Goal: Task Accomplishment & Management: Manage account settings

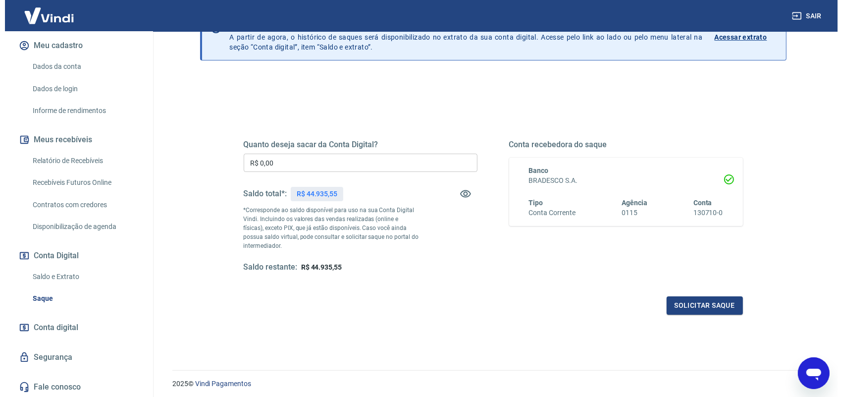
scroll to position [31, 0]
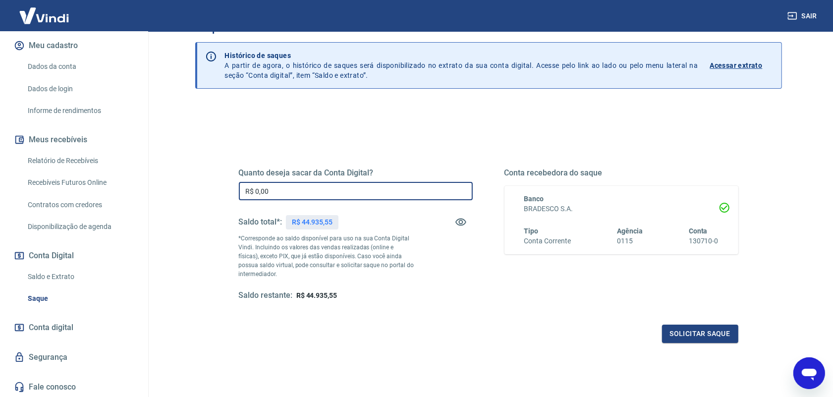
drag, startPoint x: 283, startPoint y: 195, endPoint x: 202, endPoint y: 198, distance: 80.8
click at [203, 198] on div "Quanto deseja sacar da Conta Digital? R$ 0,00 ​ Saldo total*: R$ 44.935,55 *Cor…" at bounding box center [488, 282] width 586 height 354
type input "R$ 44.935,55"
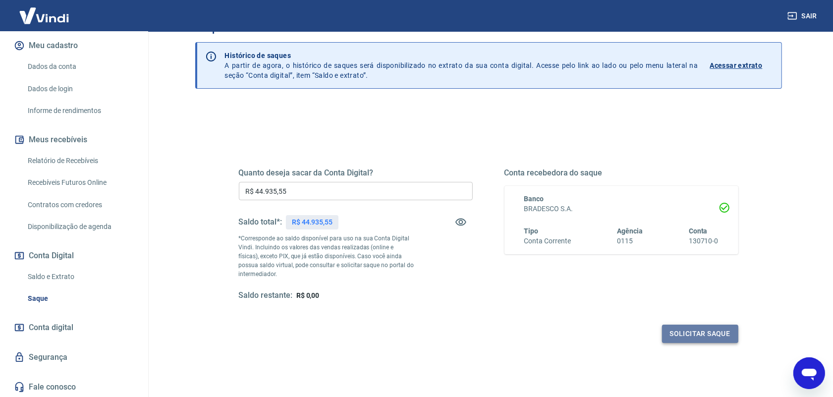
click at [684, 337] on button "Solicitar saque" at bounding box center [700, 333] width 76 height 18
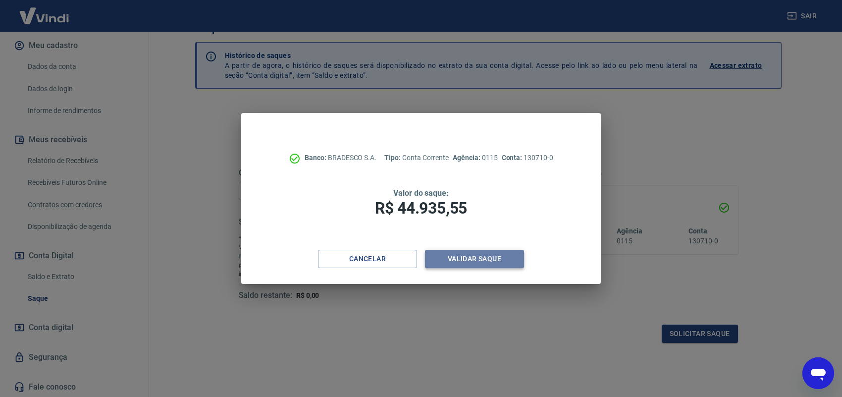
click at [483, 256] on button "Validar saque" at bounding box center [474, 259] width 99 height 18
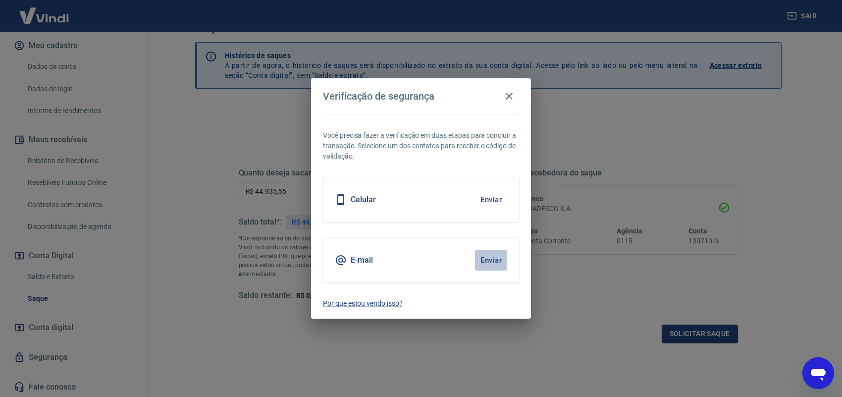
click at [490, 256] on button "Enviar" at bounding box center [491, 260] width 32 height 21
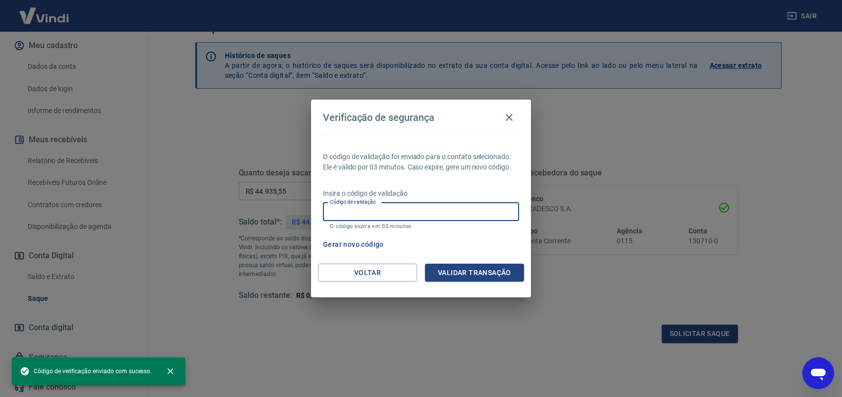
click at [422, 215] on input "Código de validação" at bounding box center [421, 212] width 196 height 18
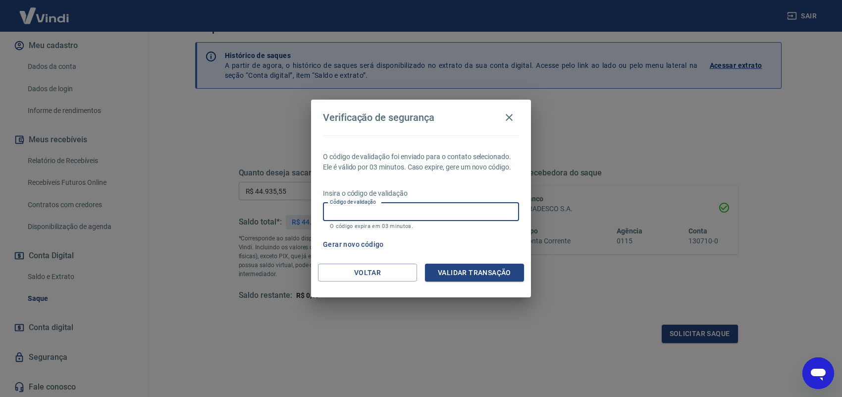
paste input "727043"
type input "727043"
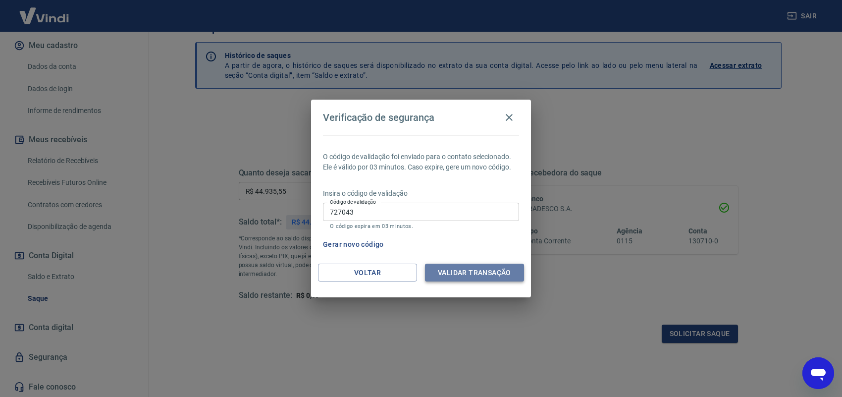
click at [495, 270] on button "Validar transação" at bounding box center [474, 272] width 99 height 18
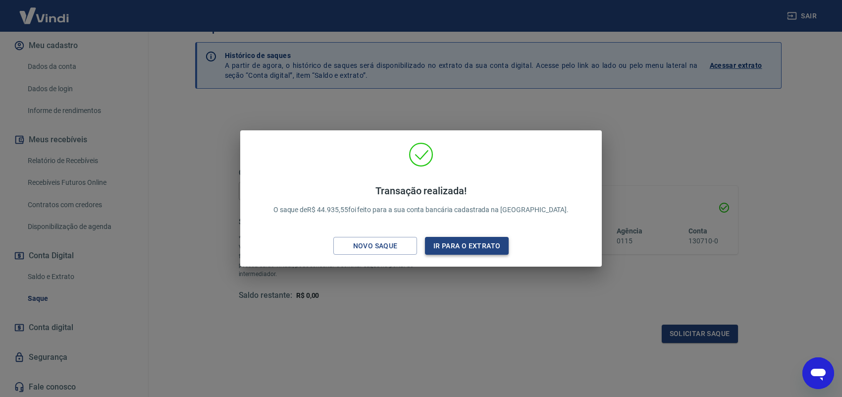
click at [460, 244] on button "Ir para o extrato" at bounding box center [467, 246] width 84 height 18
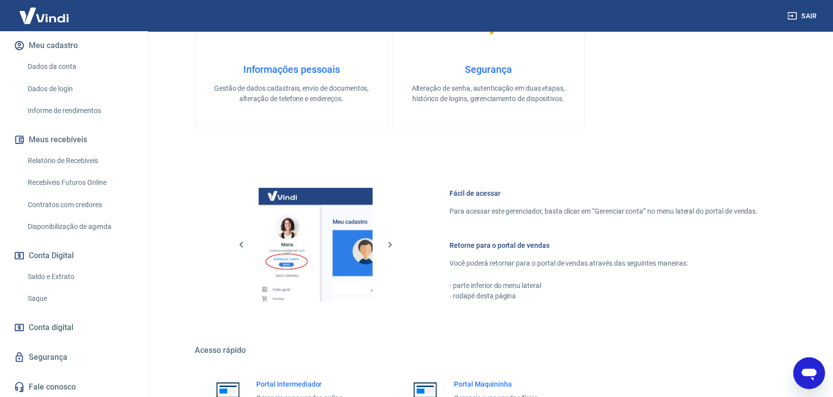
scroll to position [375, 0]
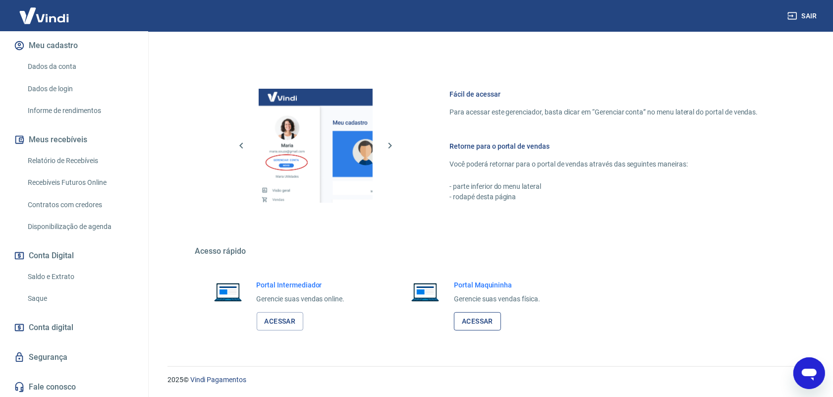
click at [480, 321] on link "Acessar" at bounding box center [477, 321] width 47 height 18
click at [85, 161] on link "Relatório de Recebíveis" at bounding box center [80, 161] width 112 height 20
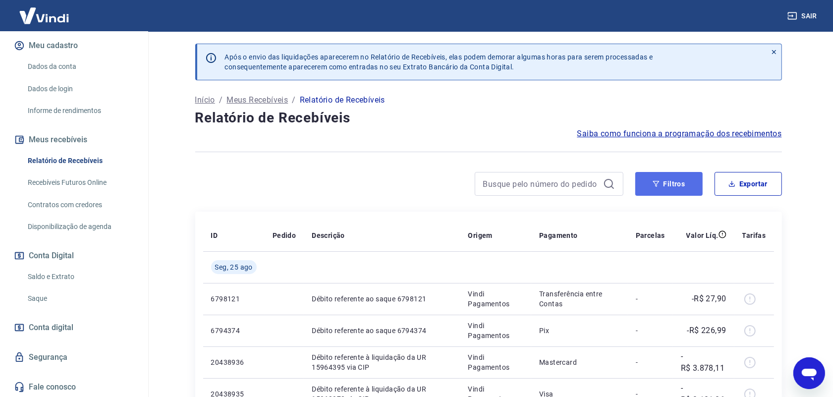
click at [663, 181] on button "Filtros" at bounding box center [668, 184] width 67 height 24
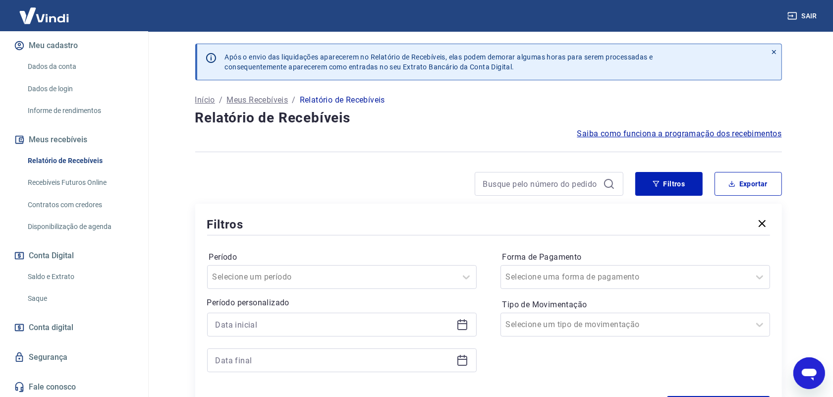
click at [461, 325] on icon at bounding box center [462, 324] width 12 height 12
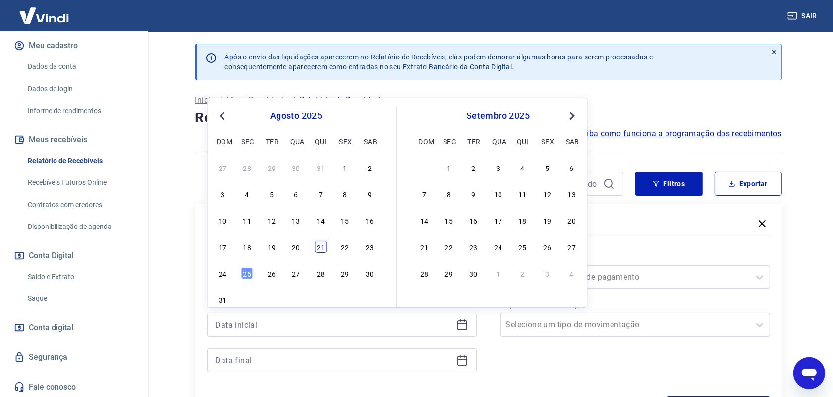
click at [317, 245] on div "21" at bounding box center [320, 247] width 12 height 12
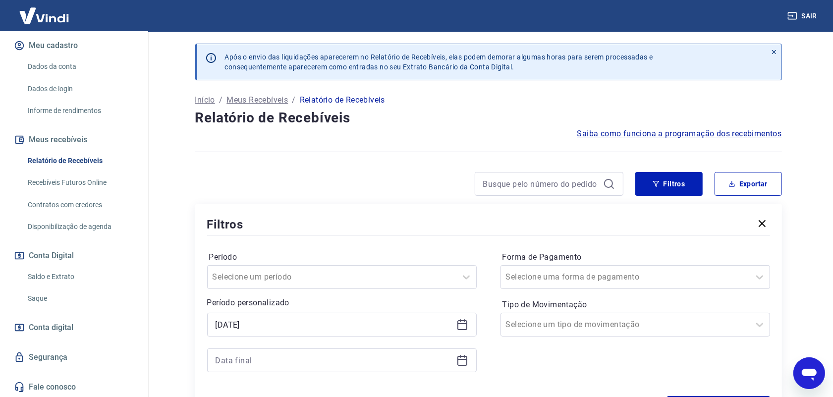
type input "[DATE]"
click at [461, 362] on icon at bounding box center [462, 360] width 12 height 12
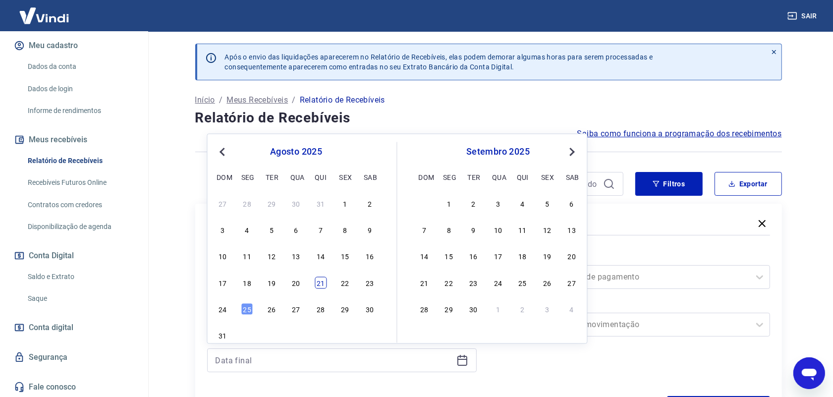
click at [318, 285] on div "21" at bounding box center [320, 282] width 12 height 12
type input "[DATE]"
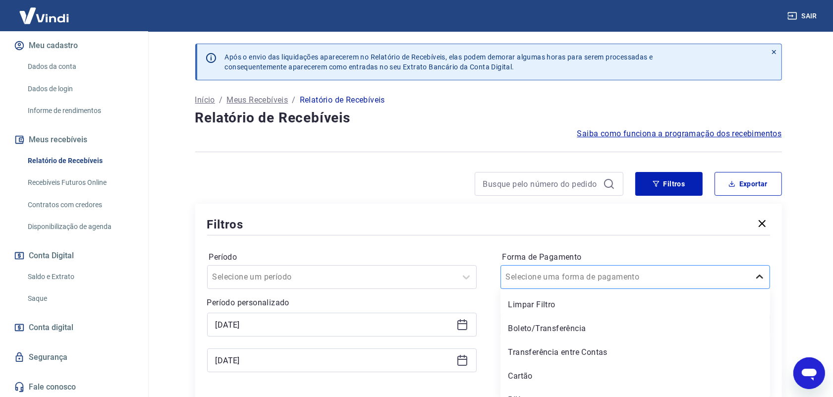
click at [761, 278] on div at bounding box center [759, 276] width 20 height 23
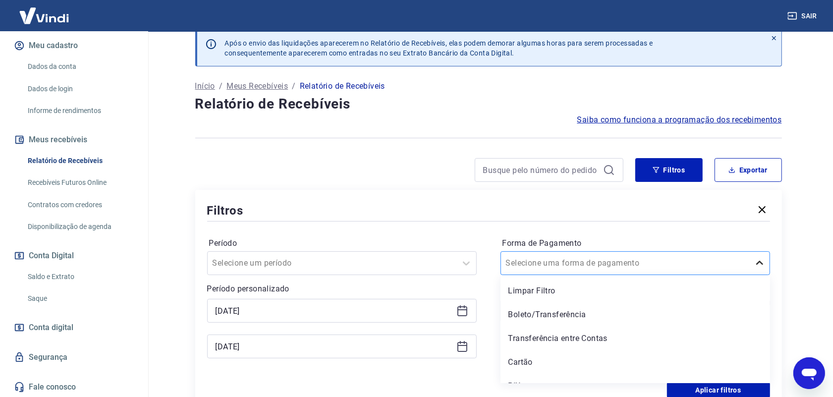
scroll to position [15, 0]
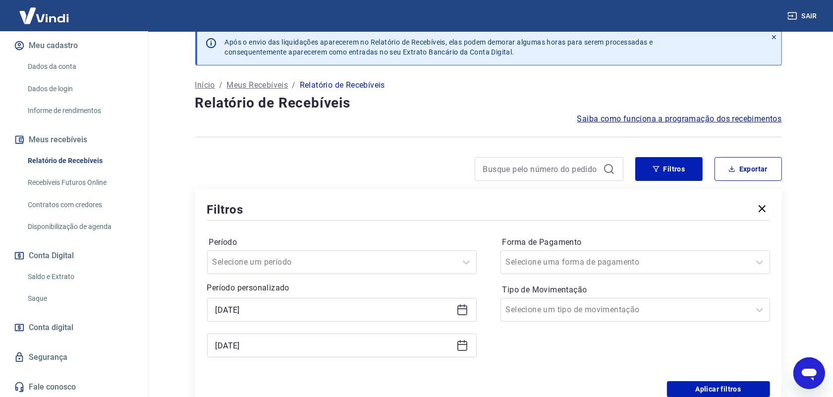
drag, startPoint x: 741, startPoint y: 231, endPoint x: 739, endPoint y: 239, distance: 7.8
click at [741, 231] on div "Período Selecione um período Período personalizado Selected date: quinta-feira,…" at bounding box center [488, 301] width 563 height 158
click at [757, 311] on icon at bounding box center [759, 310] width 12 height 12
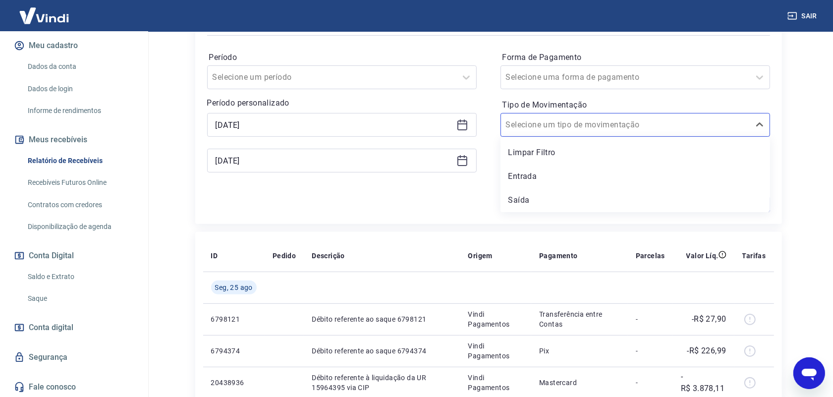
scroll to position [201, 0]
drag, startPoint x: 762, startPoint y: 78, endPoint x: 754, endPoint y: 80, distance: 8.1
click at [762, 78] on icon at bounding box center [759, 76] width 12 height 12
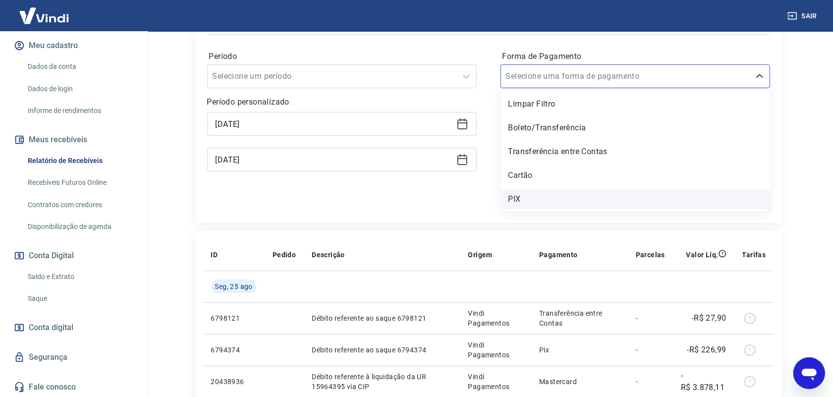
click at [511, 199] on div "PIX" at bounding box center [634, 199] width 269 height 20
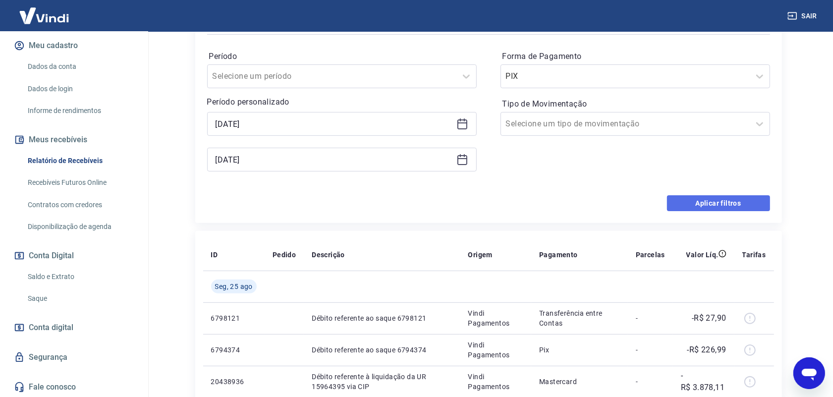
click at [723, 207] on button "Aplicar filtros" at bounding box center [718, 203] width 103 height 16
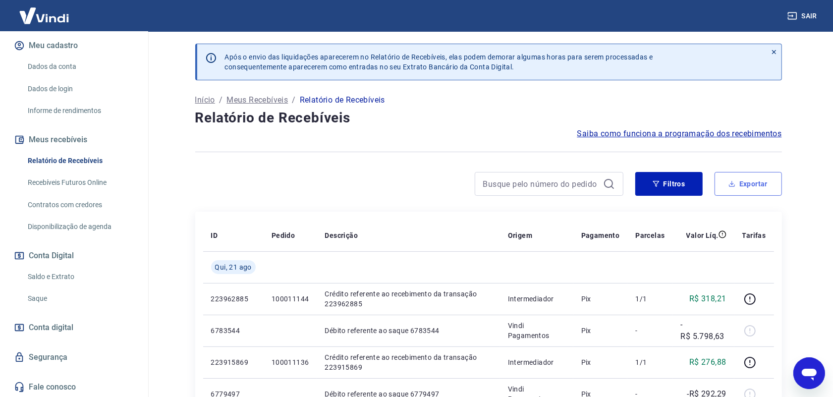
click at [754, 181] on button "Exportar" at bounding box center [747, 184] width 67 height 24
type input "[DATE]"
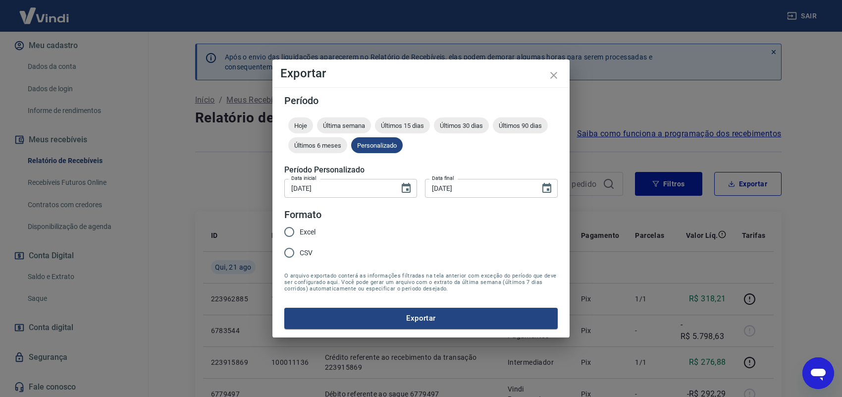
click at [288, 234] on input "Excel" at bounding box center [289, 231] width 21 height 21
radio input "true"
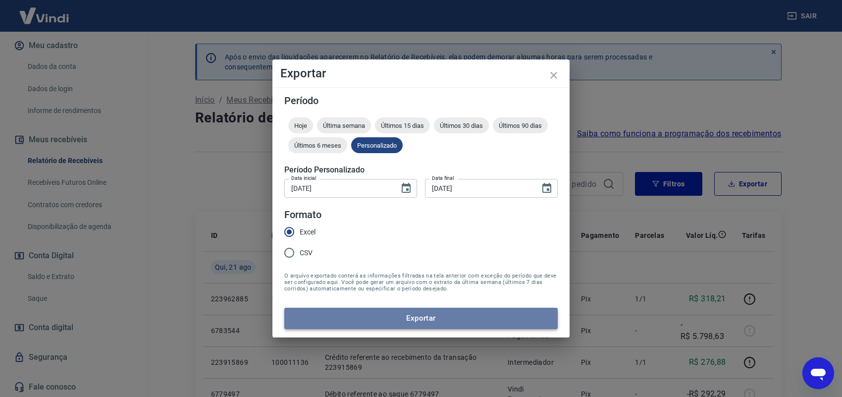
click at [387, 317] on button "Exportar" at bounding box center [420, 318] width 273 height 21
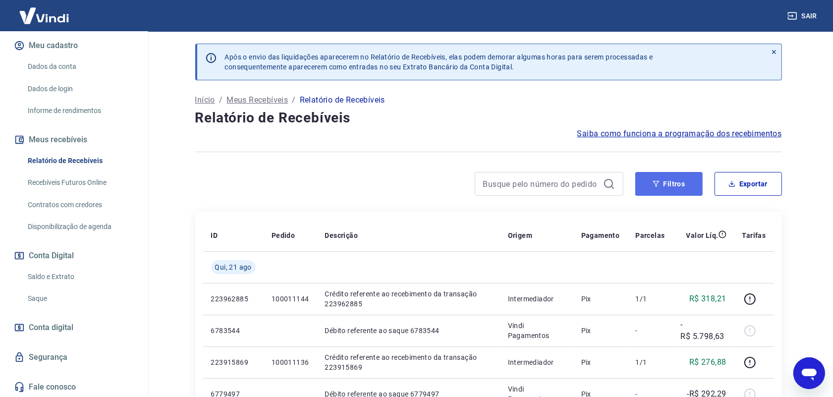
click at [679, 181] on button "Filtros" at bounding box center [668, 184] width 67 height 24
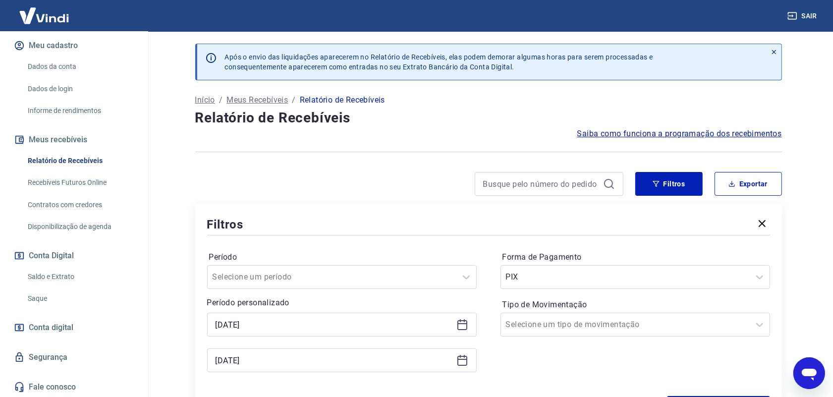
click at [465, 327] on icon at bounding box center [462, 324] width 12 height 12
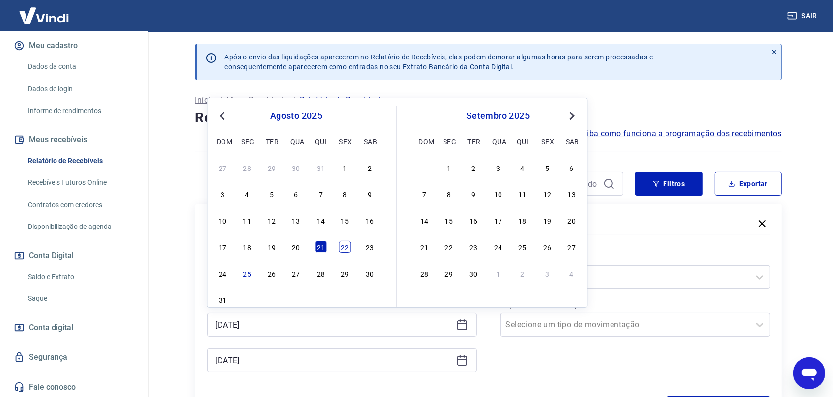
click at [343, 250] on div "22" at bounding box center [345, 247] width 12 height 12
type input "[DATE]"
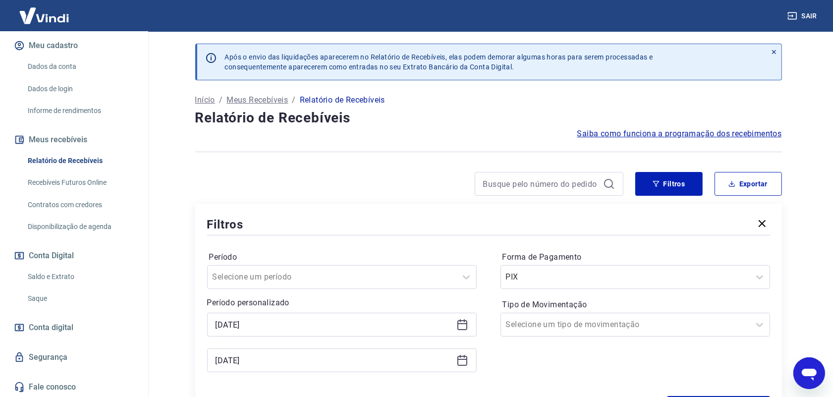
click at [461, 363] on icon at bounding box center [462, 360] width 12 height 12
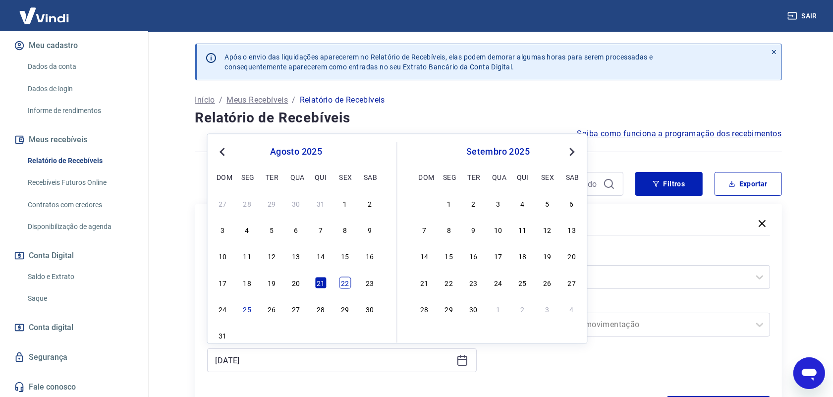
click at [345, 283] on div "22" at bounding box center [345, 282] width 12 height 12
type input "[DATE]"
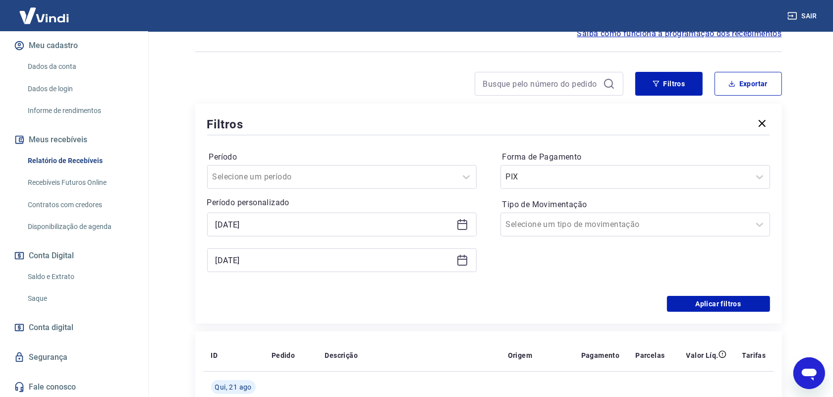
scroll to position [124, 0]
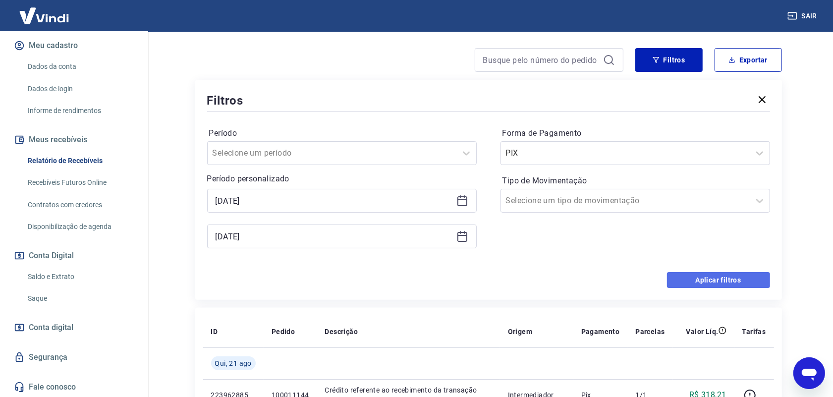
click at [719, 284] on button "Aplicar filtros" at bounding box center [718, 280] width 103 height 16
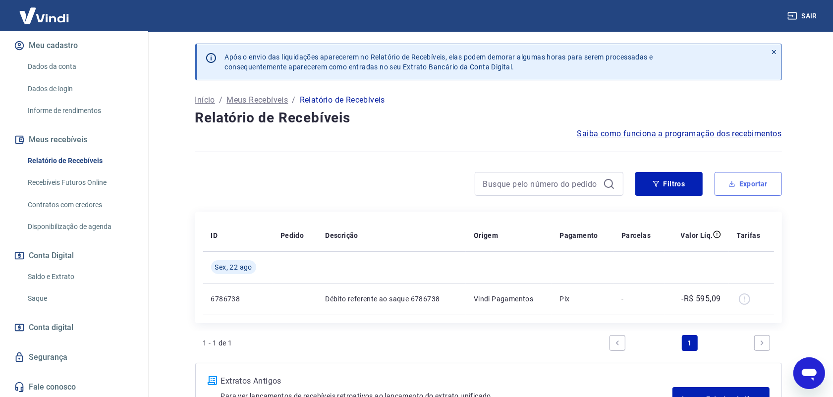
click at [739, 184] on button "Exportar" at bounding box center [747, 184] width 67 height 24
type input "[DATE]"
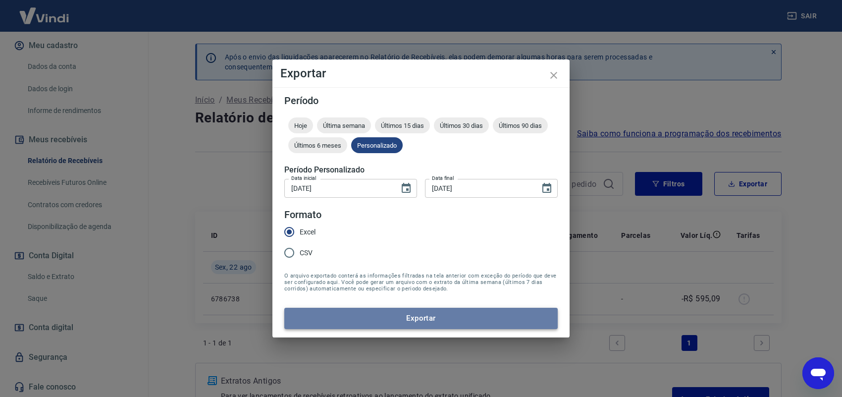
click at [404, 321] on button "Exportar" at bounding box center [420, 318] width 273 height 21
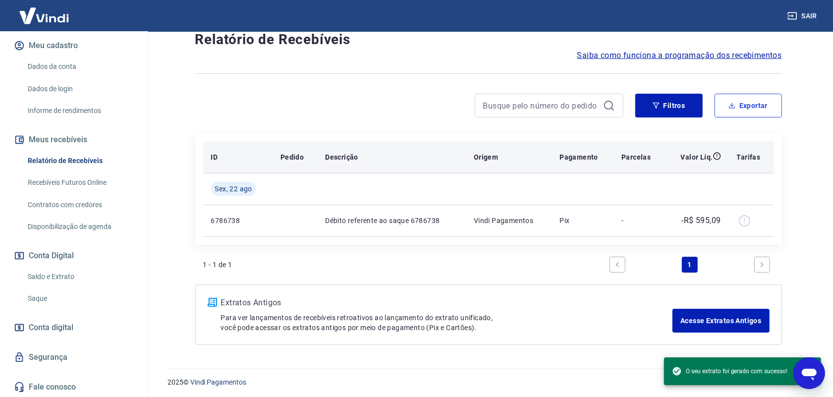
scroll to position [81, 0]
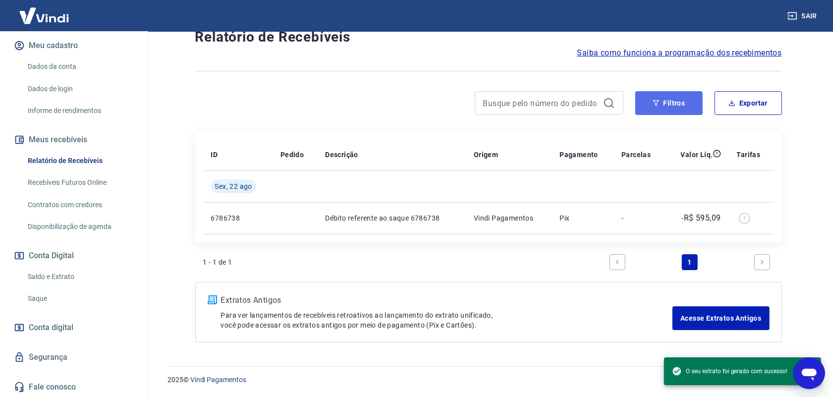
click at [681, 101] on button "Filtros" at bounding box center [668, 103] width 67 height 24
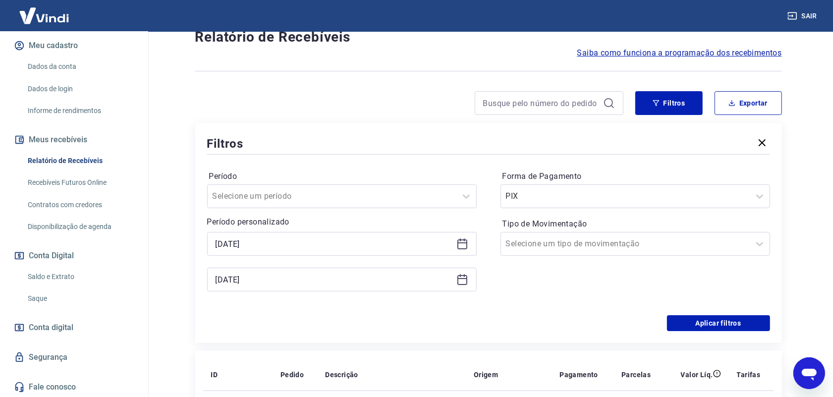
click at [462, 246] on icon at bounding box center [462, 244] width 12 height 12
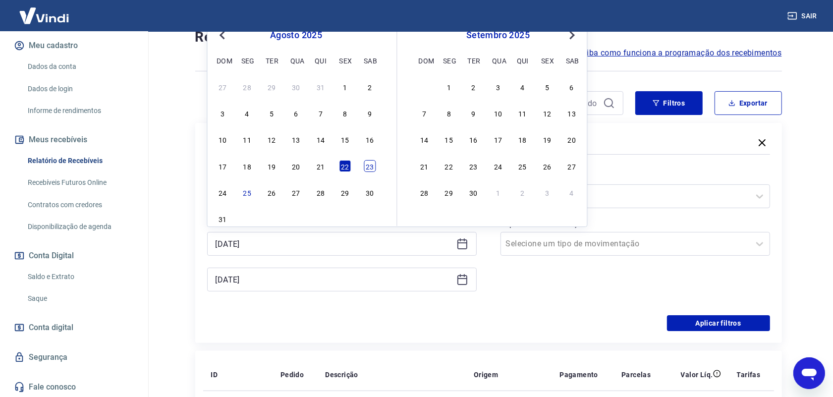
click at [371, 166] on div "23" at bounding box center [370, 166] width 12 height 12
type input "[DATE]"
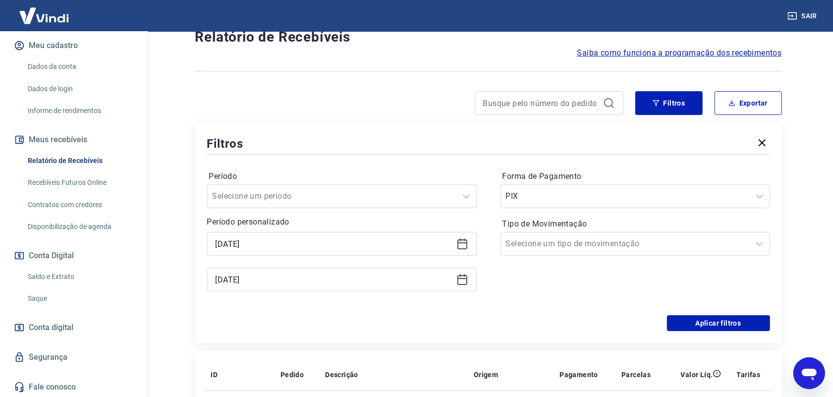
click at [462, 281] on icon at bounding box center [462, 279] width 12 height 12
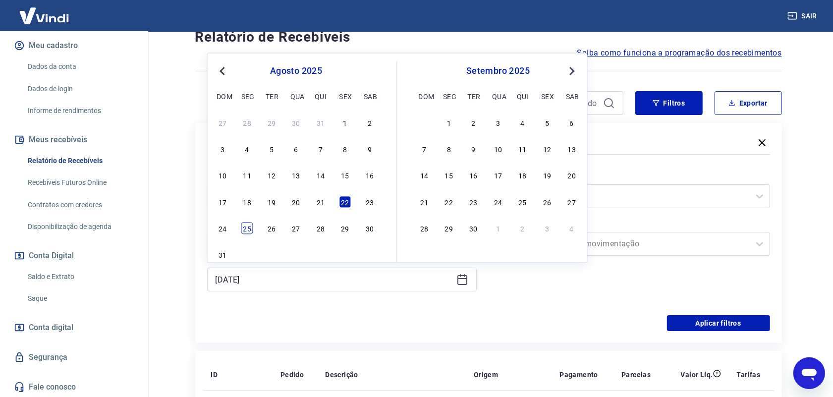
click at [251, 230] on div "25" at bounding box center [247, 228] width 12 height 12
type input "[DATE]"
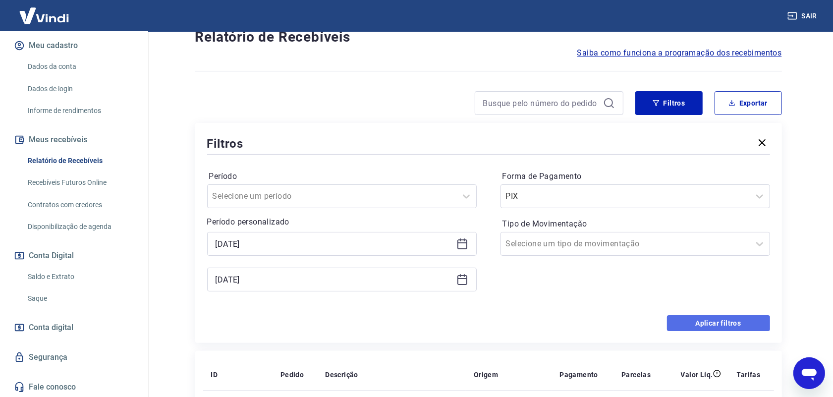
click at [702, 319] on button "Aplicar filtros" at bounding box center [718, 323] width 103 height 16
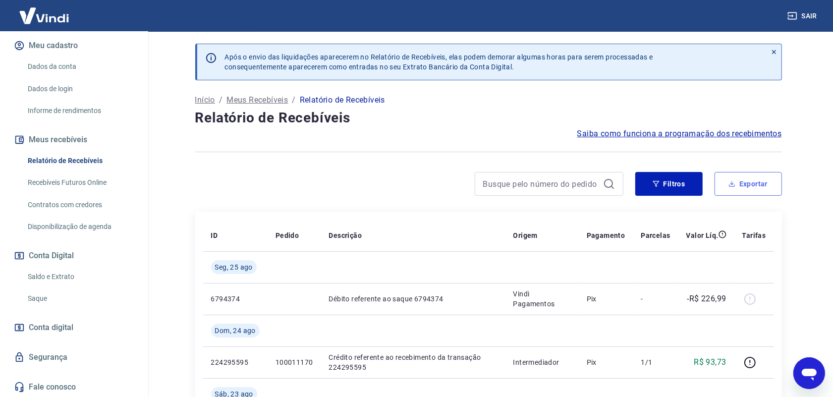
click at [756, 180] on button "Exportar" at bounding box center [747, 184] width 67 height 24
type input "[DATE]"
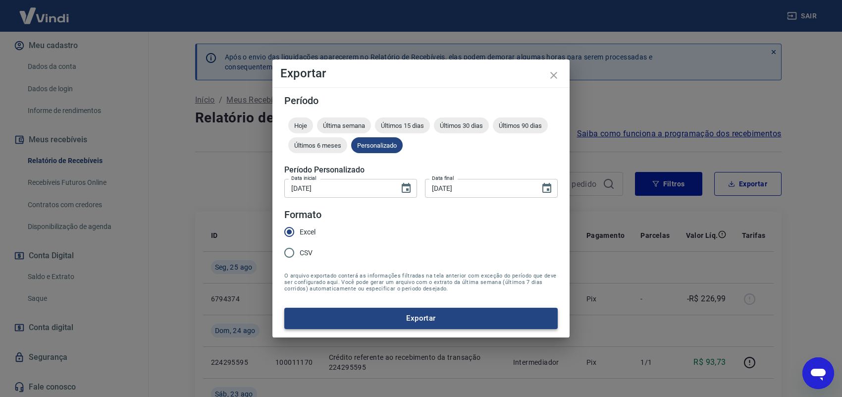
click at [417, 315] on button "Exportar" at bounding box center [420, 318] width 273 height 21
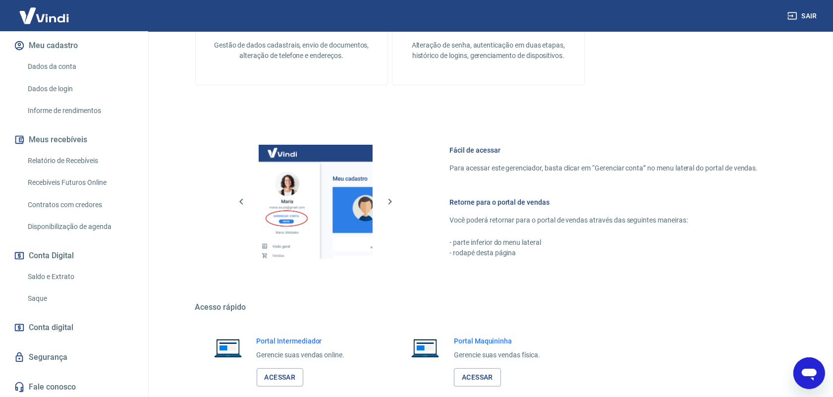
scroll to position [375, 0]
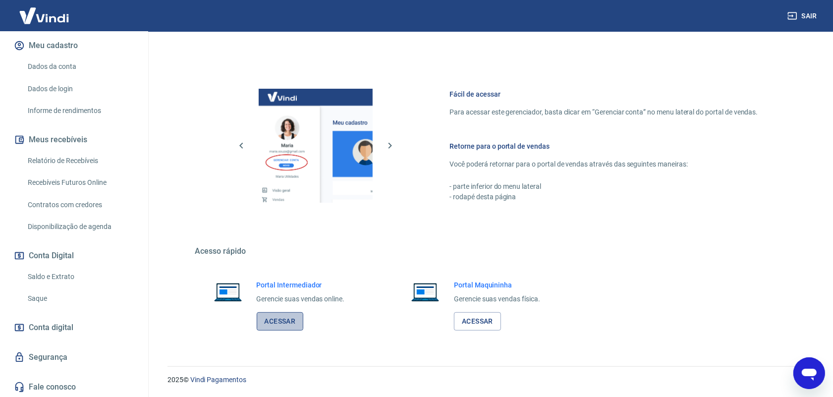
click at [290, 328] on link "Acessar" at bounding box center [280, 321] width 47 height 18
click at [67, 264] on button "Conta Digital" at bounding box center [74, 256] width 124 height 22
click at [65, 270] on link "Saldo e Extrato" at bounding box center [80, 276] width 112 height 20
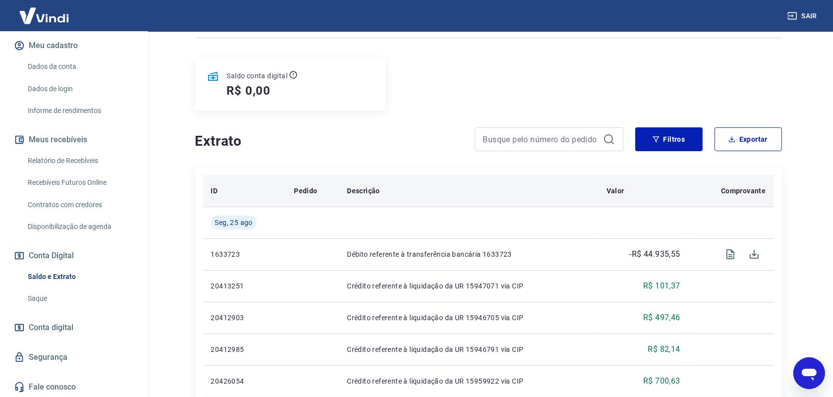
scroll to position [124, 0]
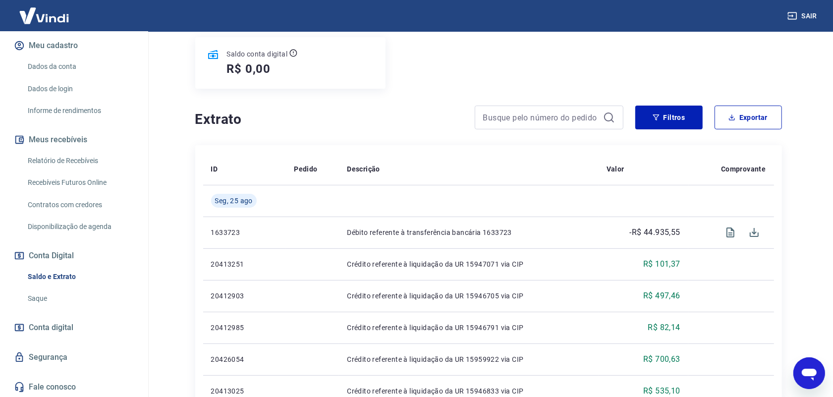
click at [72, 298] on link "Saque" at bounding box center [80, 298] width 112 height 20
